Goal: Task Accomplishment & Management: Use online tool/utility

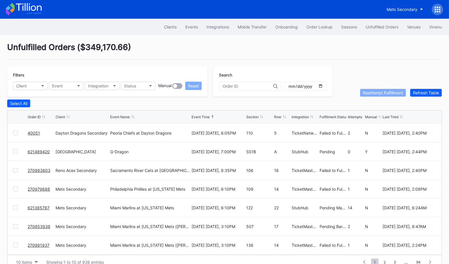
click at [15, 169] on div at bounding box center [15, 170] width 5 height 5
click at [15, 187] on div at bounding box center [15, 189] width 5 height 5
click at [385, 96] on button "Reattempt Fulfillment" at bounding box center [383, 93] width 46 height 8
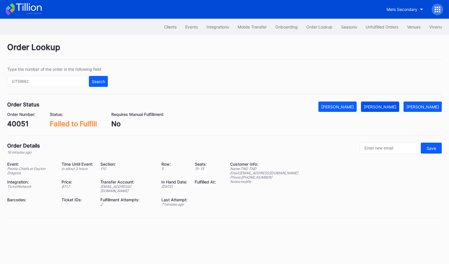
click at [395, 105] on div "[PERSON_NAME]" at bounding box center [380, 106] width 33 height 5
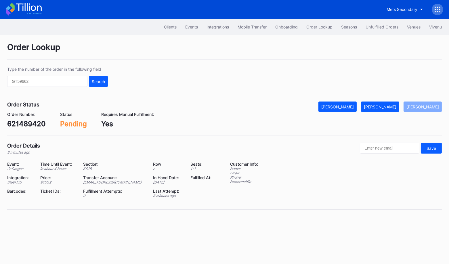
click at [20, 124] on div "621489420" at bounding box center [26, 124] width 39 height 8
copy div "621489420"
click at [390, 106] on div "[PERSON_NAME]" at bounding box center [380, 106] width 33 height 5
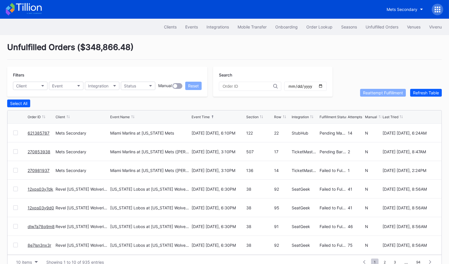
click at [39, 189] on link "12xps03y7dk" at bounding box center [41, 189] width 26 height 5
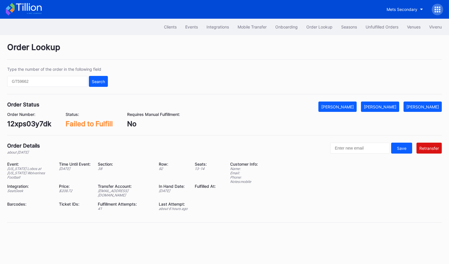
click at [28, 122] on div "12xps03y7dk" at bounding box center [29, 124] width 44 height 8
copy div "12xps03y7dk"
click at [76, 81] on input "text" at bounding box center [47, 81] width 80 height 11
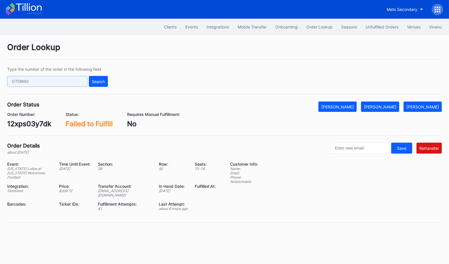
paste input "50477746"
click at [99, 81] on div "Search" at bounding box center [98, 81] width 13 height 5
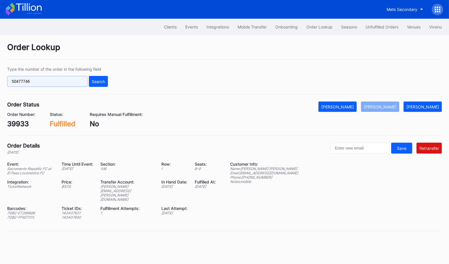
click at [58, 79] on input "50477746" at bounding box center [47, 81] width 80 height 11
paste input "619528897"
type input "619528897"
click at [96, 83] on div "Search" at bounding box center [98, 81] width 13 height 5
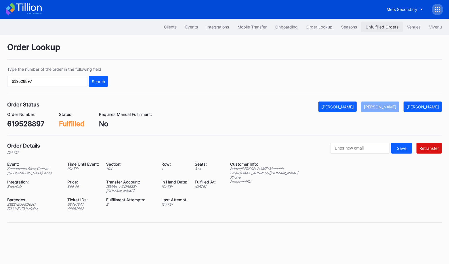
click at [372, 27] on div "Unfulfilled Orders" at bounding box center [382, 26] width 33 height 5
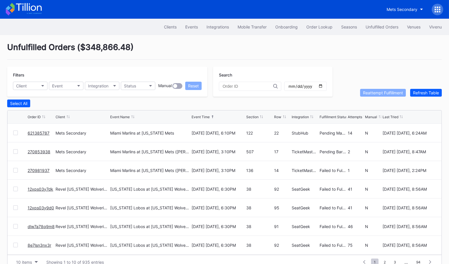
click at [32, 188] on link "12xps03y7dk" at bounding box center [41, 189] width 26 height 5
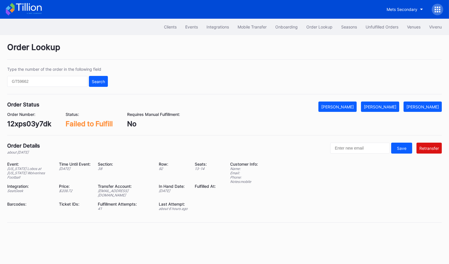
click at [27, 124] on div "12xps03y7dk" at bounding box center [29, 124] width 44 height 8
copy div "12xps03y7dk"
click at [394, 103] on button "[PERSON_NAME]" at bounding box center [380, 107] width 38 height 10
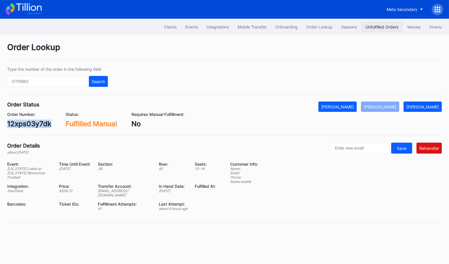
click at [375, 25] on div "Unfulfilled Orders" at bounding box center [382, 26] width 33 height 5
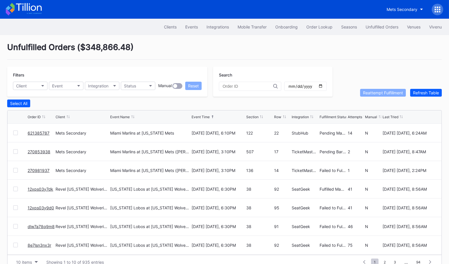
scroll to position [11, 0]
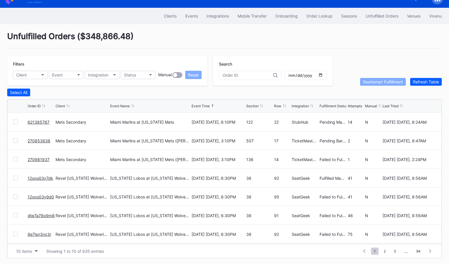
click at [40, 194] on link "12xps03y9d0" at bounding box center [41, 196] width 26 height 5
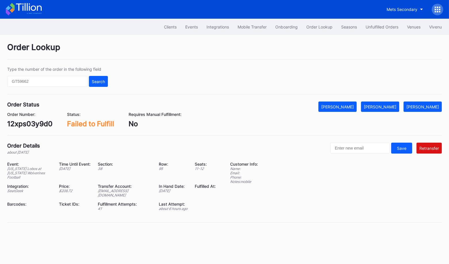
click at [33, 125] on div "12xps03y9d0" at bounding box center [29, 124] width 45 height 8
copy div "12xps03y9d0"
click at [392, 104] on div "[PERSON_NAME]" at bounding box center [380, 106] width 33 height 5
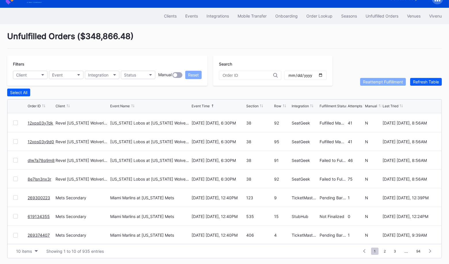
scroll to position [56, 0]
click at [39, 158] on link "dlw7a78q9m8" at bounding box center [41, 160] width 27 height 5
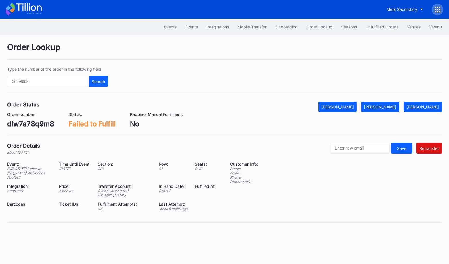
click at [41, 121] on div "dlw7a78q9m8" at bounding box center [30, 124] width 47 height 8
copy div "dlw7a78q9m8"
click at [396, 109] on button "[PERSON_NAME]" at bounding box center [380, 107] width 38 height 10
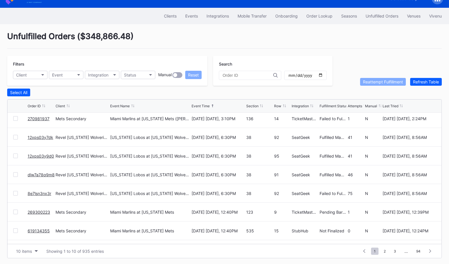
scroll to position [43, 0]
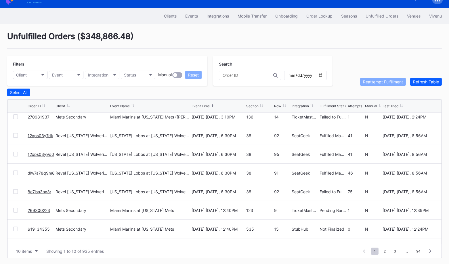
click at [42, 192] on link "8e7lsn3nx3r" at bounding box center [40, 191] width 24 height 5
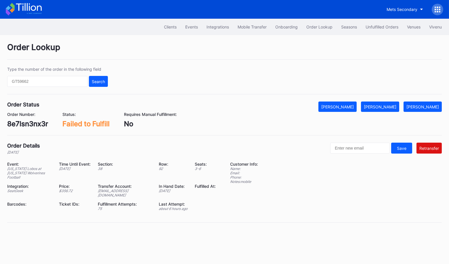
click at [36, 122] on div "8e7lsn3nx3r" at bounding box center [27, 124] width 41 height 8
copy div "8e7lsn3nx3r"
click at [393, 108] on div "[PERSON_NAME]" at bounding box center [380, 106] width 33 height 5
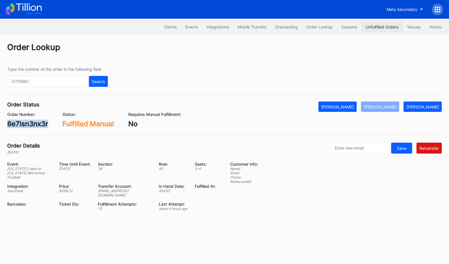
click at [383, 28] on div "Unfulfilled Orders" at bounding box center [382, 26] width 33 height 5
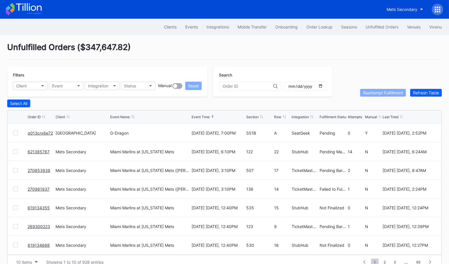
click at [43, 131] on link "q013crx6e72" at bounding box center [40, 133] width 25 height 5
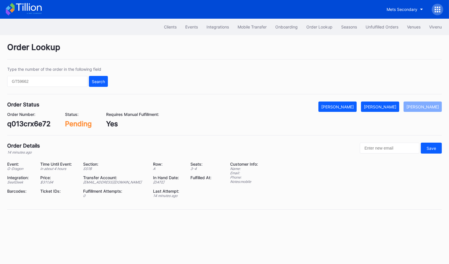
click at [36, 122] on div "q013crx6e72" at bounding box center [28, 124] width 43 height 8
copy div "q013crx6e72"
click at [387, 103] on button "[PERSON_NAME]" at bounding box center [380, 107] width 38 height 10
